Goal: Task Accomplishment & Management: Use online tool/utility

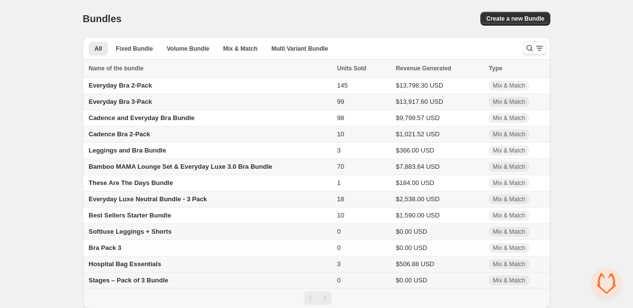
click at [118, 283] on span "Stages – Pack of 3 Bundle" at bounding box center [129, 280] width 80 height 7
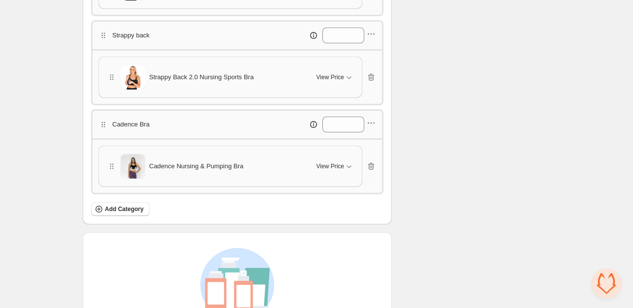
scroll to position [348, 0]
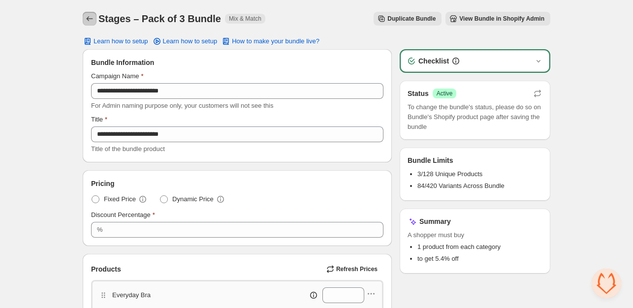
click at [94, 23] on button "Back" at bounding box center [90, 19] width 14 height 14
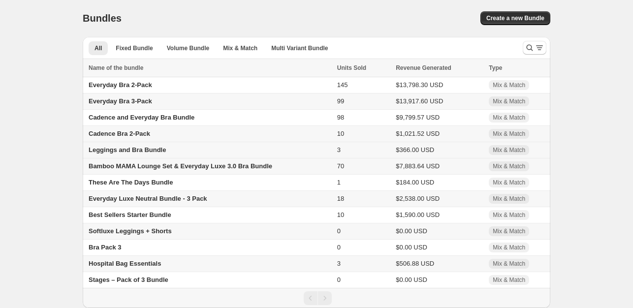
scroll to position [2, 0]
click at [108, 246] on span "Bra Pack 3" at bounding box center [105, 247] width 33 height 7
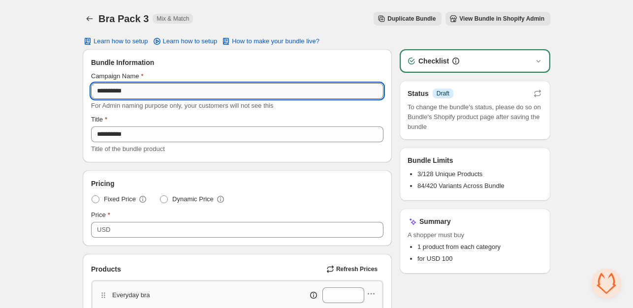
click at [178, 97] on input "**********" at bounding box center [237, 91] width 292 height 16
click at [510, 19] on span "View Bundle in Shopify Admin" at bounding box center [501, 19] width 85 height 8
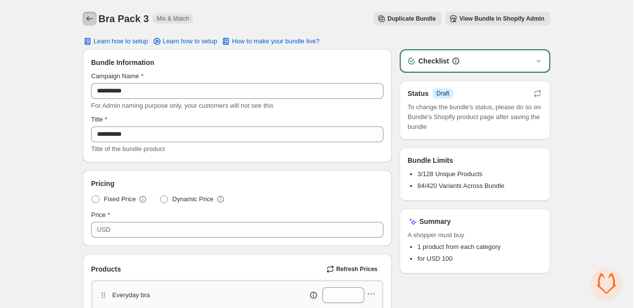
click at [83, 20] on button "Back" at bounding box center [90, 19] width 14 height 14
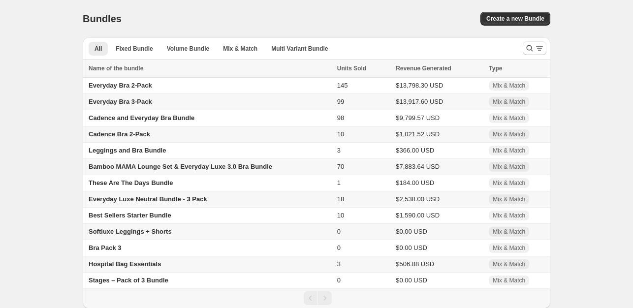
scroll to position [2, 0]
click at [129, 282] on span "Stages – Pack of 3 Bundle" at bounding box center [129, 279] width 80 height 7
click at [134, 231] on span "Softluxe Leggings + Shorts" at bounding box center [130, 230] width 83 height 7
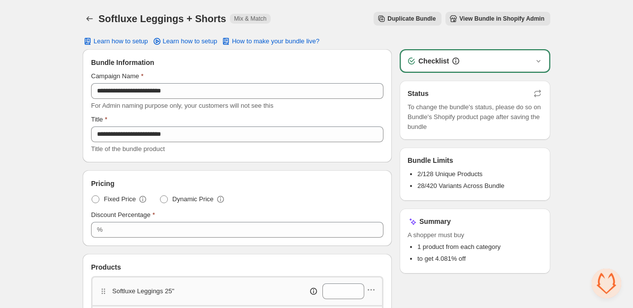
click at [519, 21] on span "View Bundle in Shopify Admin" at bounding box center [501, 19] width 85 height 8
click at [86, 15] on icon "Back" at bounding box center [90, 19] width 10 height 10
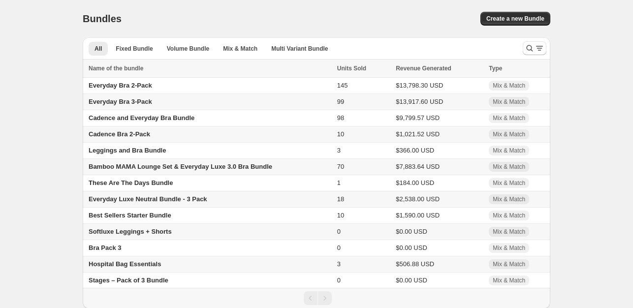
scroll to position [2, 0]
click at [136, 213] on span "Best Sellers Starter Bundle" at bounding box center [130, 214] width 83 height 7
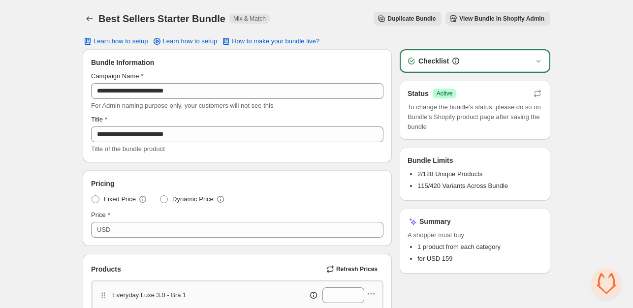
click at [496, 22] on span "View Bundle in Shopify Admin" at bounding box center [501, 19] width 85 height 8
click at [92, 20] on icon "Back" at bounding box center [90, 19] width 10 height 10
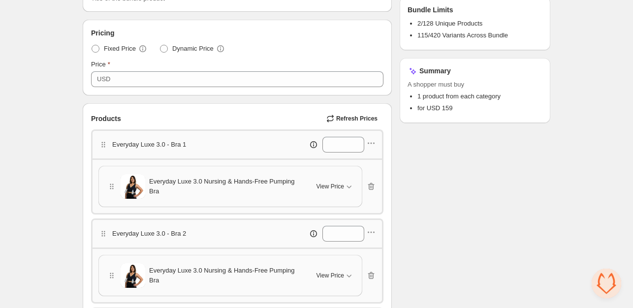
scroll to position [152, 0]
click at [209, 182] on span "Everyday Luxe 3.0 Nursing & Hands-Free Pumping Bra" at bounding box center [227, 186] width 156 height 20
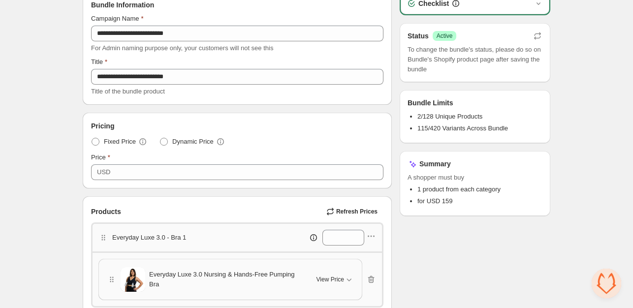
scroll to position [4, 0]
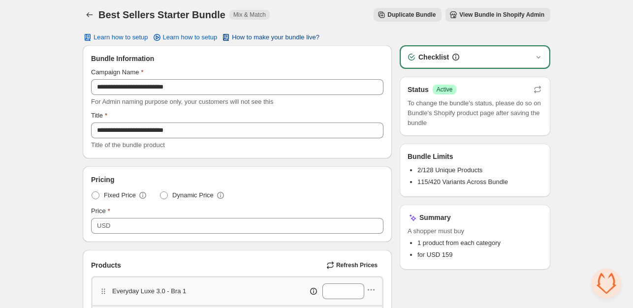
click at [249, 40] on span "How to make your bundle live?" at bounding box center [276, 37] width 88 height 8
click at [188, 38] on span "Learn how to setup" at bounding box center [190, 37] width 55 height 8
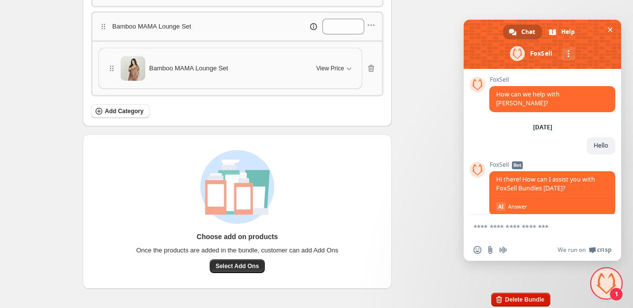
scroll to position [5, 0]
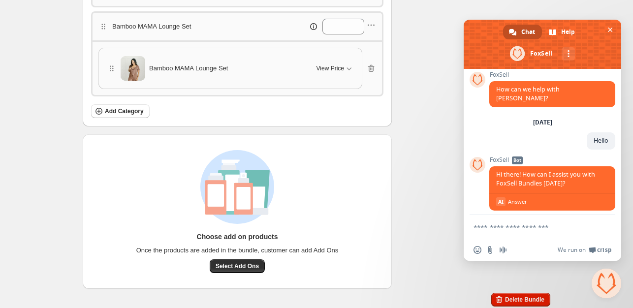
click at [488, 225] on textarea "Compose your message..." at bounding box center [531, 227] width 116 height 9
type textarea "**********"
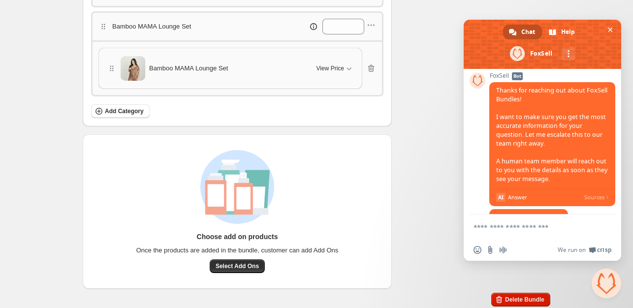
scroll to position [252, 0]
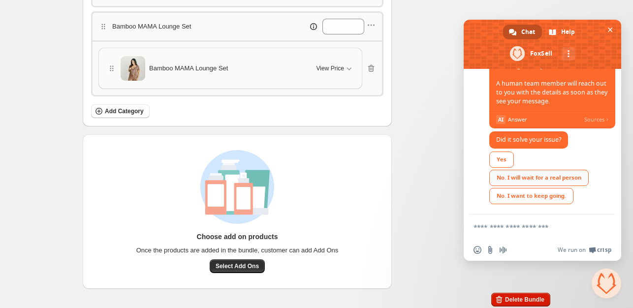
click at [510, 179] on div "No. I will wait for a real person" at bounding box center [538, 178] width 99 height 16
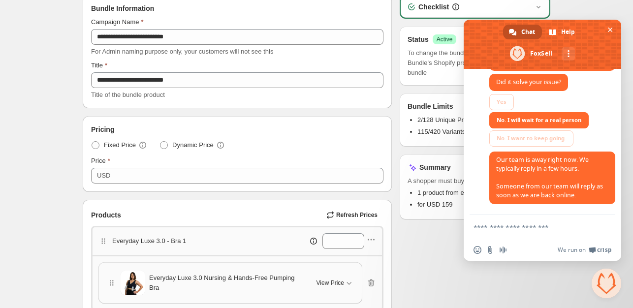
scroll to position [53, 0]
click at [608, 30] on span "Close chat" at bounding box center [610, 30] width 5 height 5
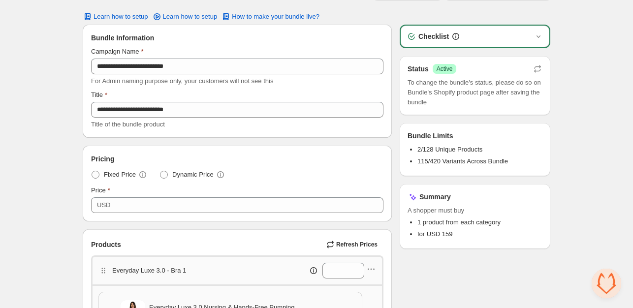
scroll to position [0, 0]
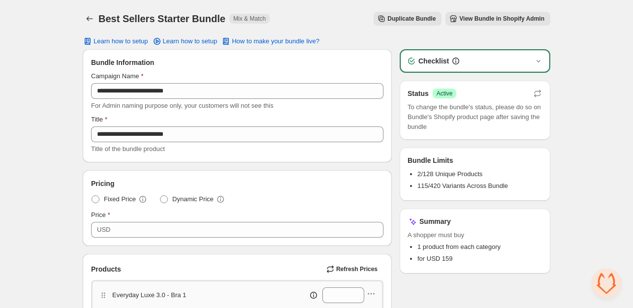
click at [508, 54] on div "Checklist" at bounding box center [475, 61] width 149 height 22
click at [536, 61] on icon "button" at bounding box center [539, 61] width 10 height 10
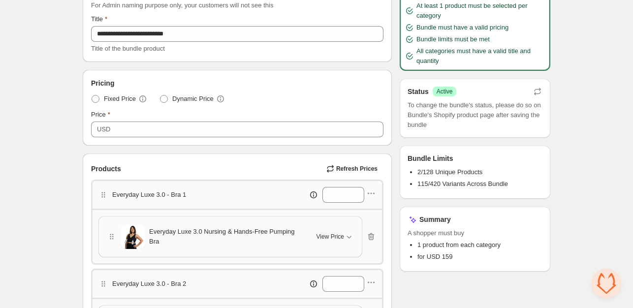
scroll to position [98, 0]
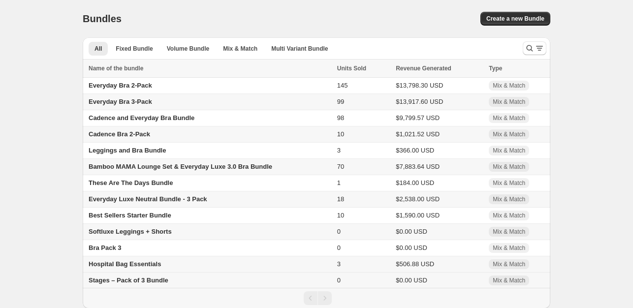
scroll to position [2, 0]
click at [141, 278] on span "Stages – Pack of 3 Bundle" at bounding box center [129, 279] width 80 height 7
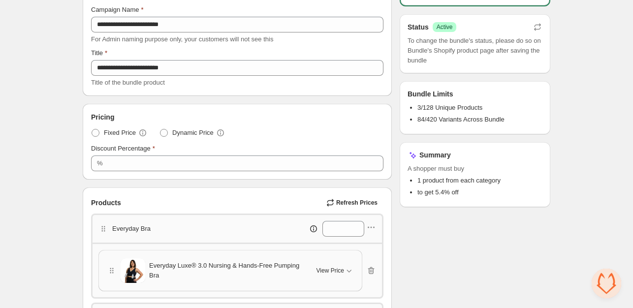
scroll to position [49, 0]
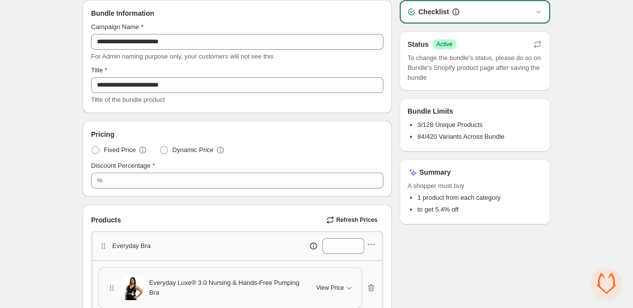
click at [612, 283] on span "Open chat" at bounding box center [607, 284] width 30 height 30
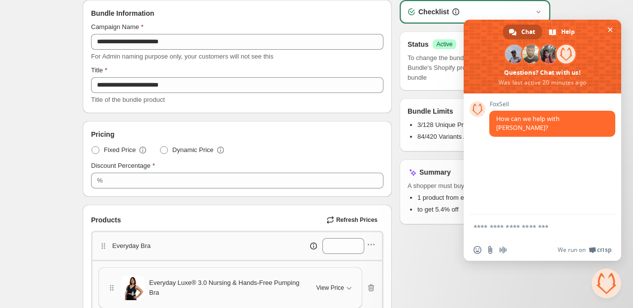
click at [495, 227] on textarea "Compose your message..." at bounding box center [531, 227] width 116 height 9
type textarea "*****"
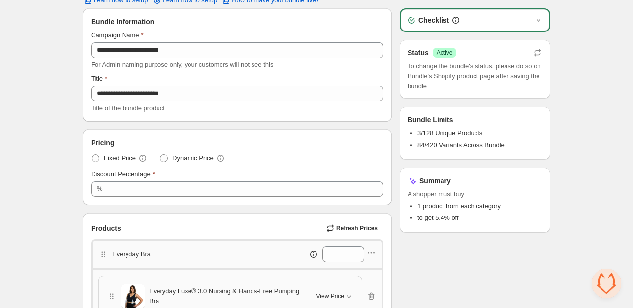
scroll to position [0, 0]
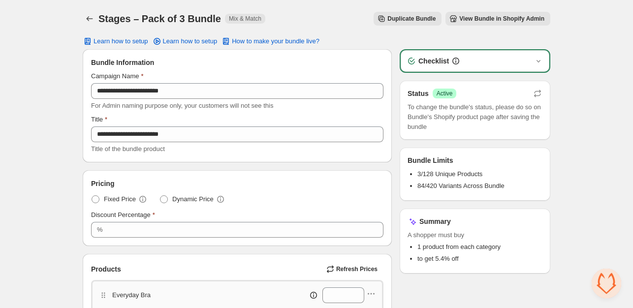
click at [498, 19] on span "View Bundle in Shopify Admin" at bounding box center [501, 19] width 85 height 8
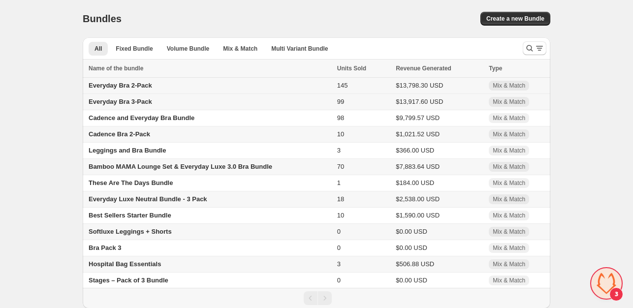
scroll to position [310, 0]
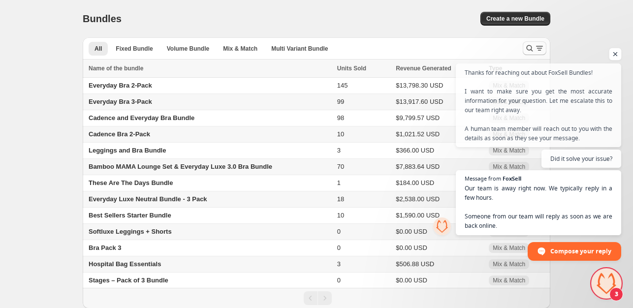
click at [613, 54] on span "Open chat" at bounding box center [615, 54] width 12 height 12
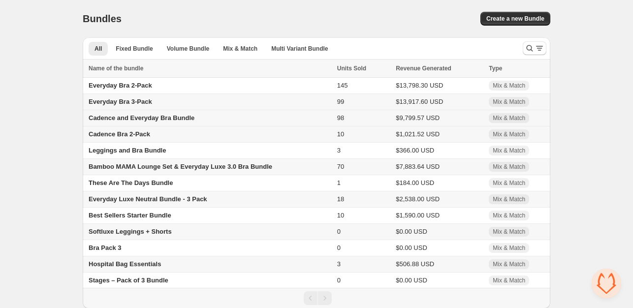
scroll to position [2, 0]
click at [222, 7] on div "Bundles. This page is ready Bundles Create a new Bundle" at bounding box center [317, 18] width 468 height 37
click at [114, 263] on span "Hospital Bag Essentials" at bounding box center [125, 263] width 72 height 7
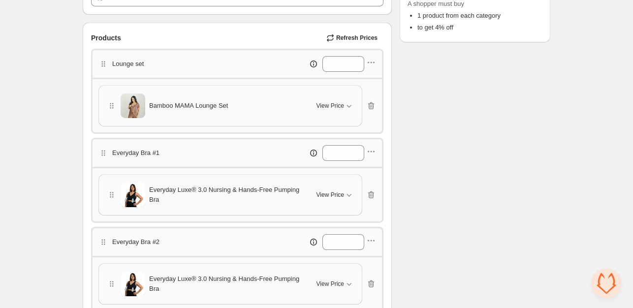
scroll to position [295, 0]
